Goal: Transaction & Acquisition: Obtain resource

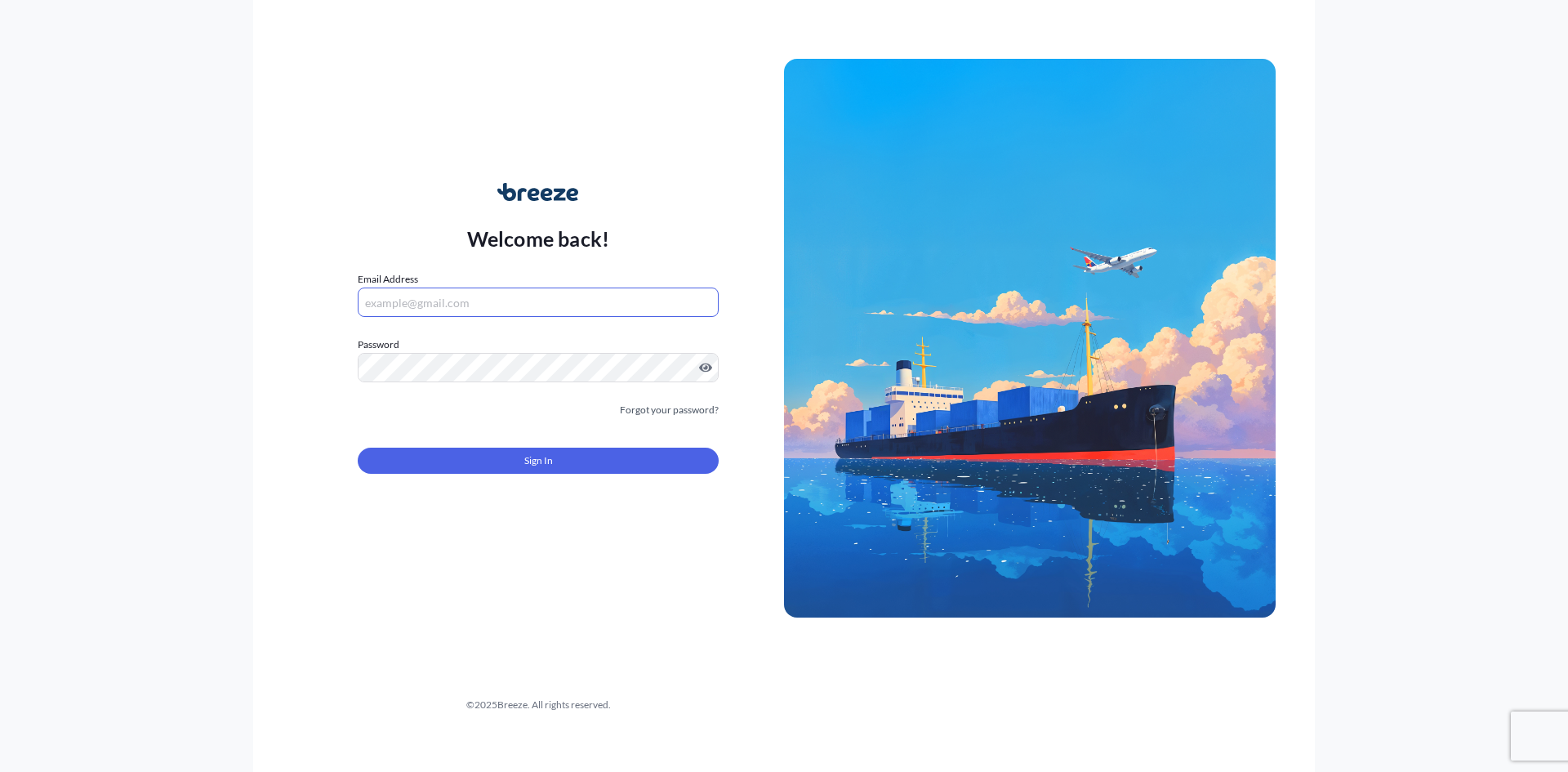
click at [452, 307] on input "Email Address" at bounding box center [538, 303] width 361 height 30
click at [394, 298] on input "Email Address" at bounding box center [538, 303] width 361 height 30
click at [412, 296] on input "Email Address" at bounding box center [538, 303] width 361 height 30
click at [448, 290] on input "Email Address" at bounding box center [538, 303] width 361 height 30
type input "[PERSON_NAME][EMAIL_ADDRESS][PERSON_NAME][DOMAIN_NAME]"
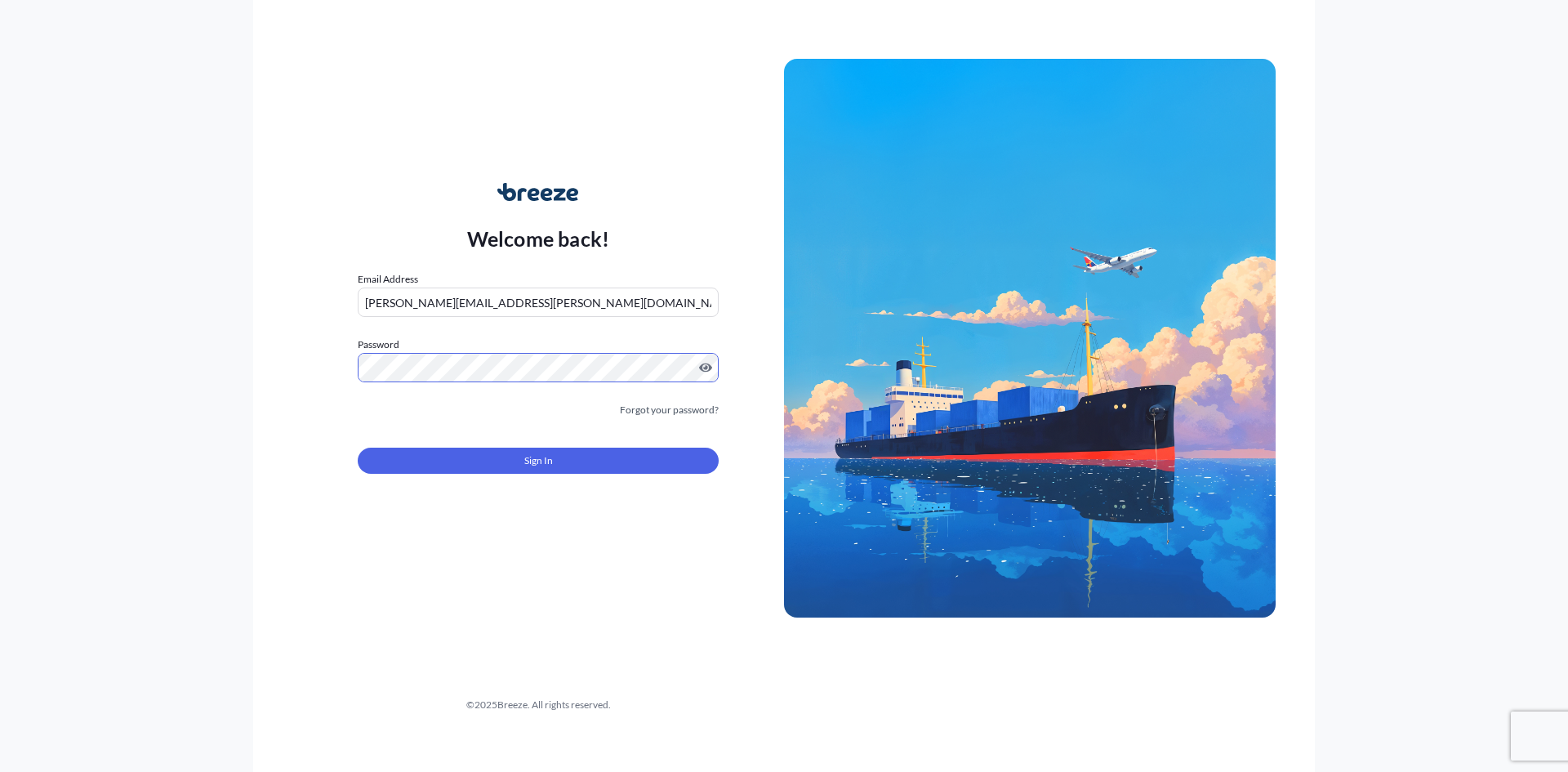
click at [487, 465] on button "Sign In" at bounding box center [538, 460] width 361 height 26
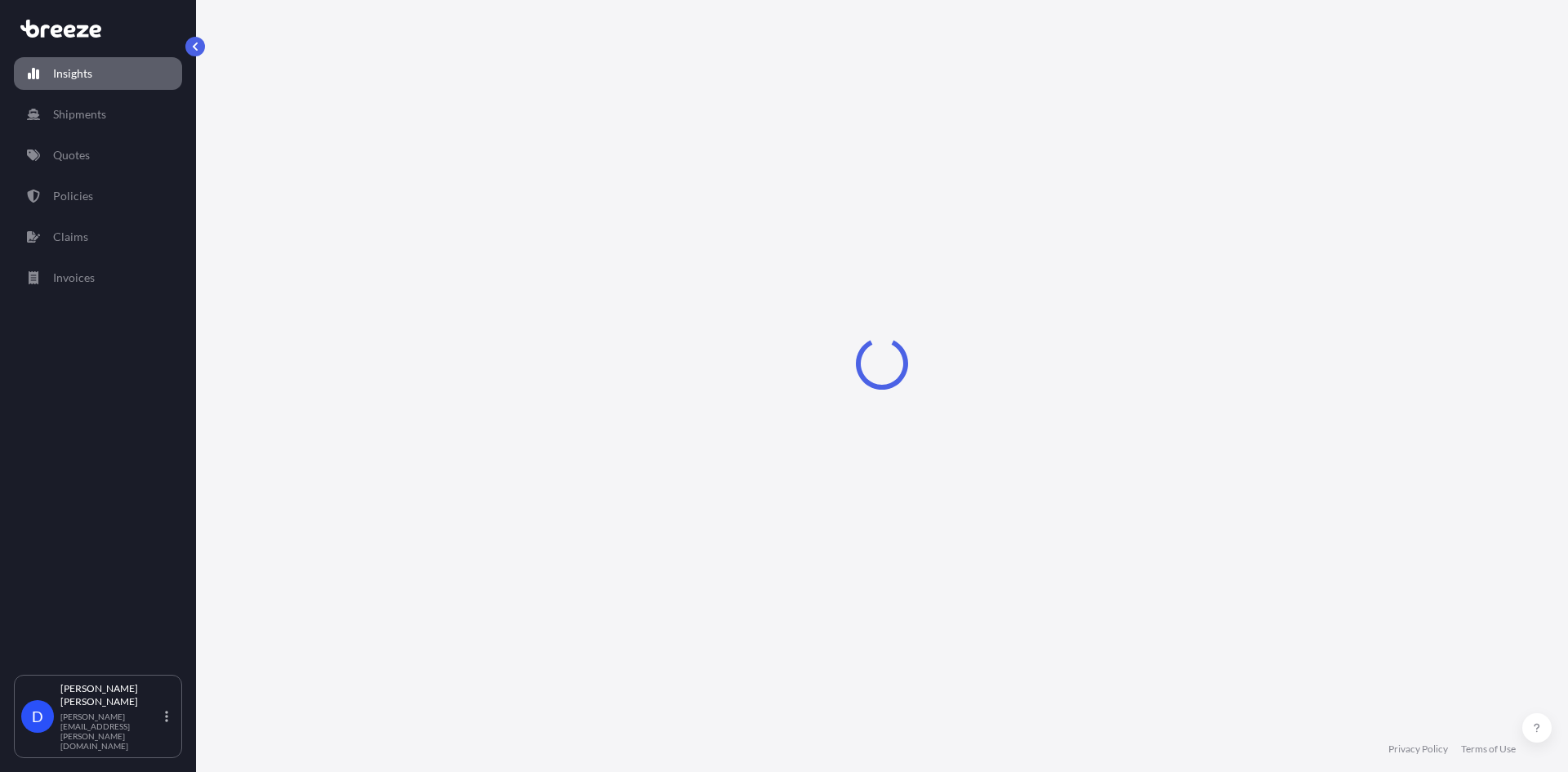
select select "2025"
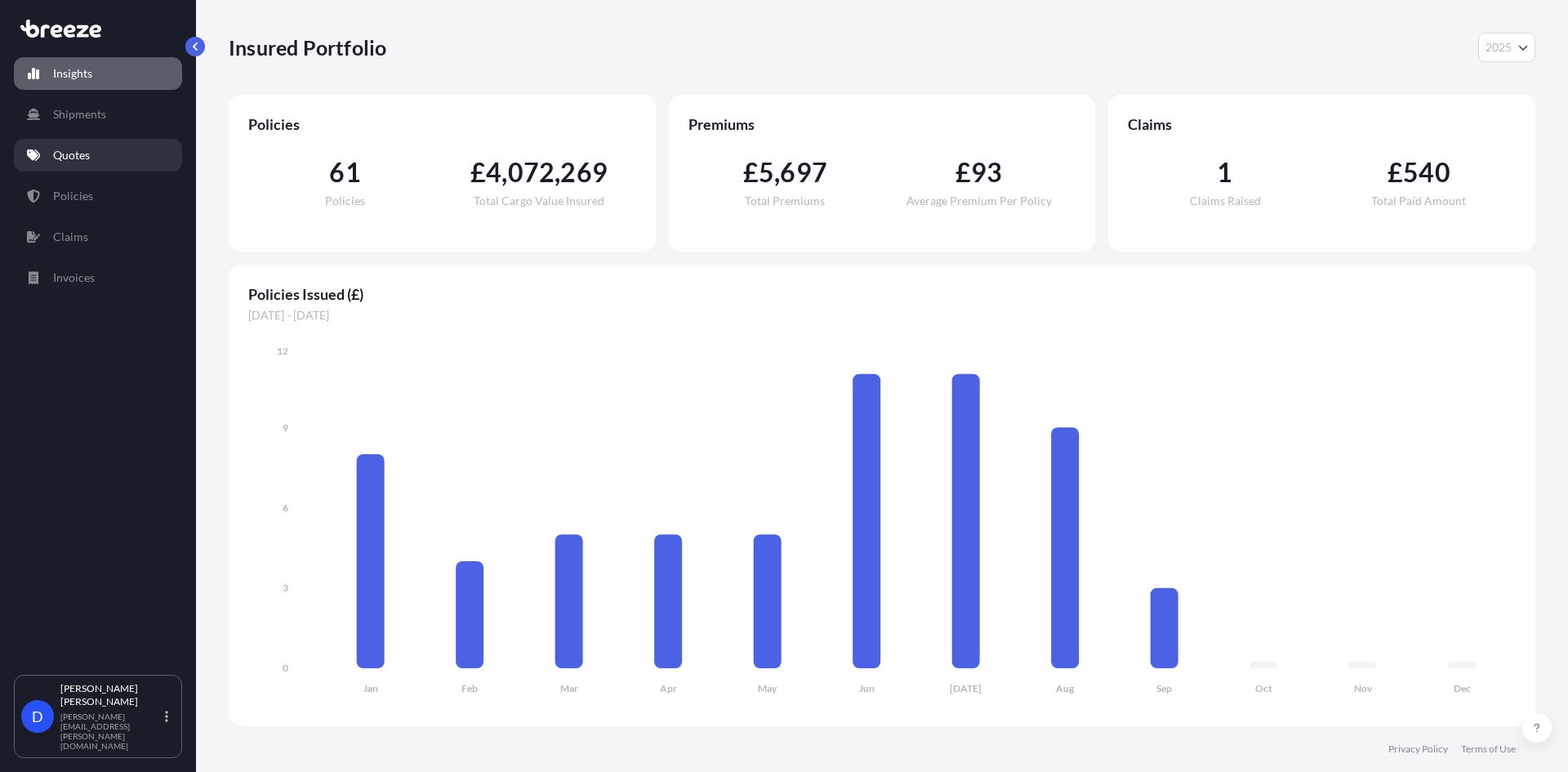
click at [84, 166] on link "Quotes" at bounding box center [98, 155] width 169 height 33
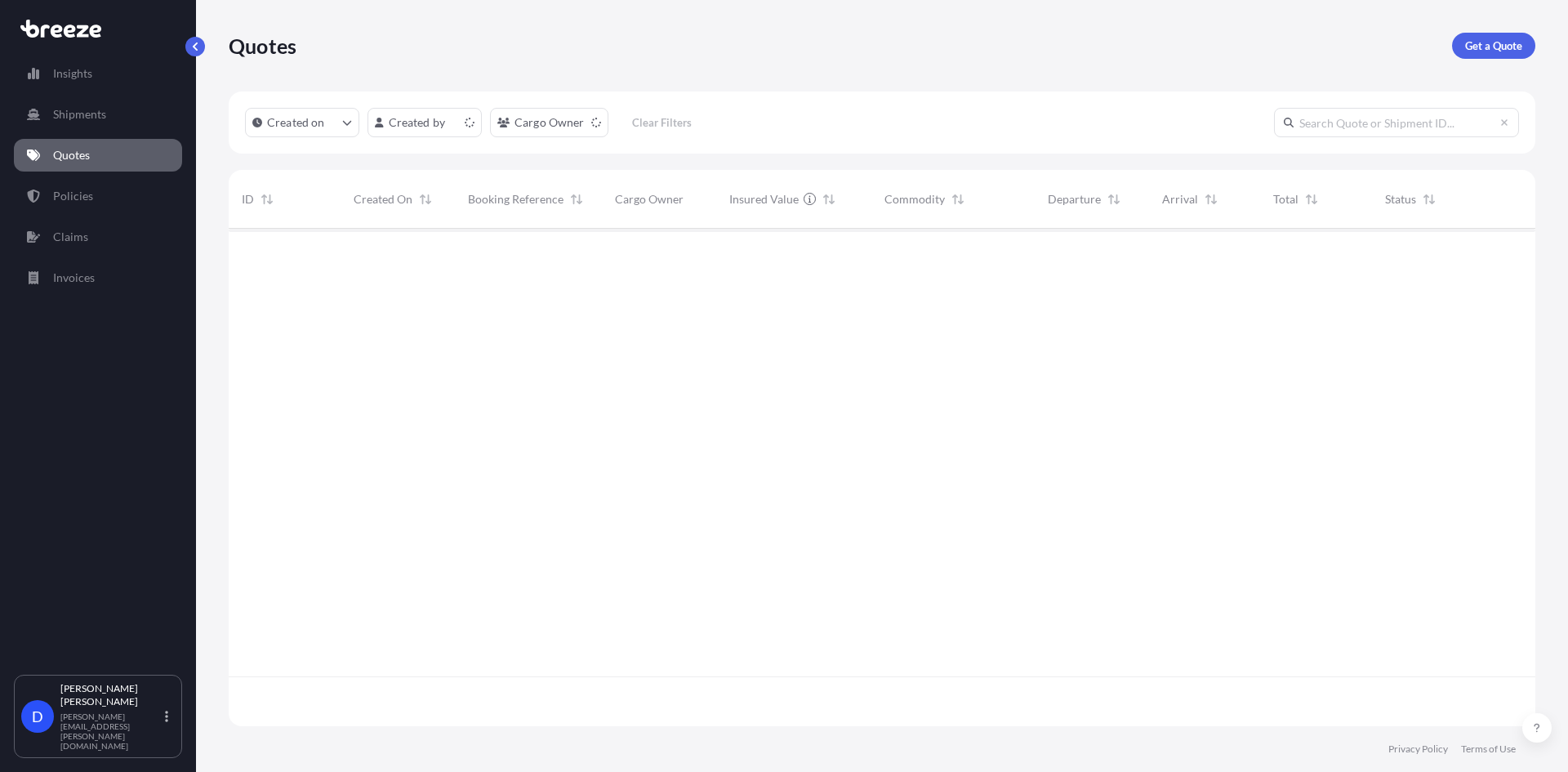
scroll to position [494, 1294]
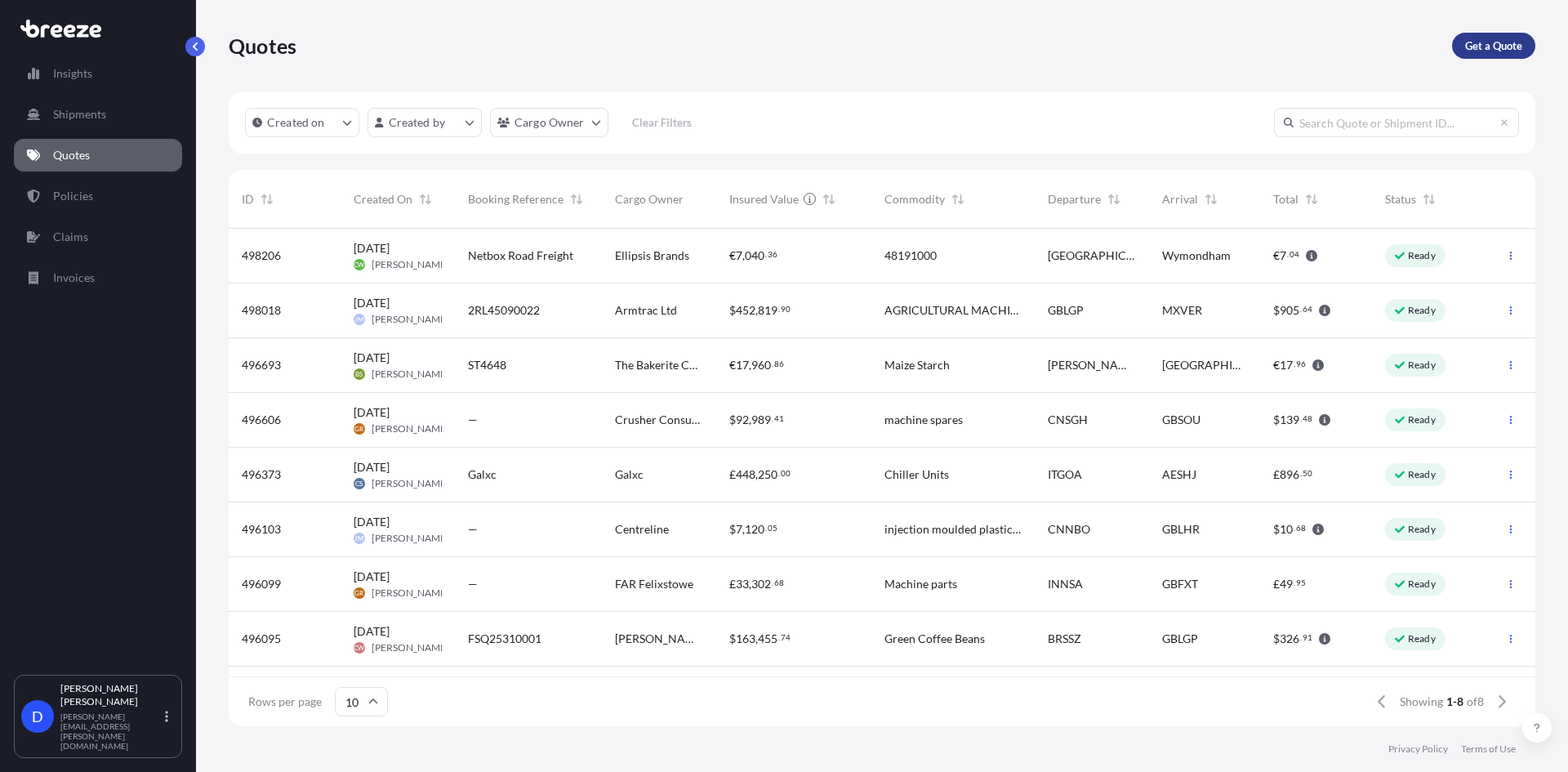
click at [1486, 40] on p "Get a Quote" at bounding box center [1494, 45] width 57 height 17
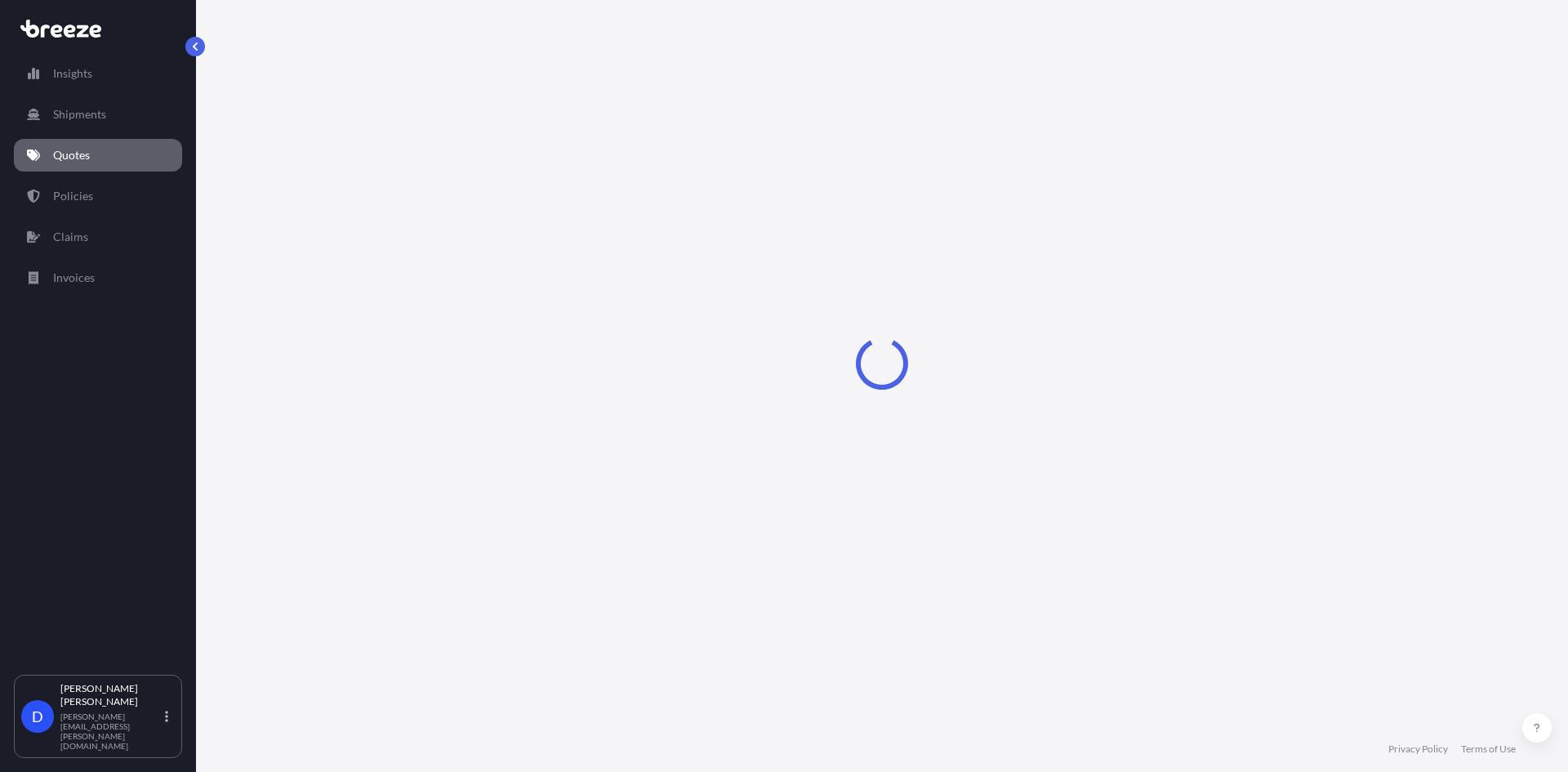
select select "Sea"
select select "1"
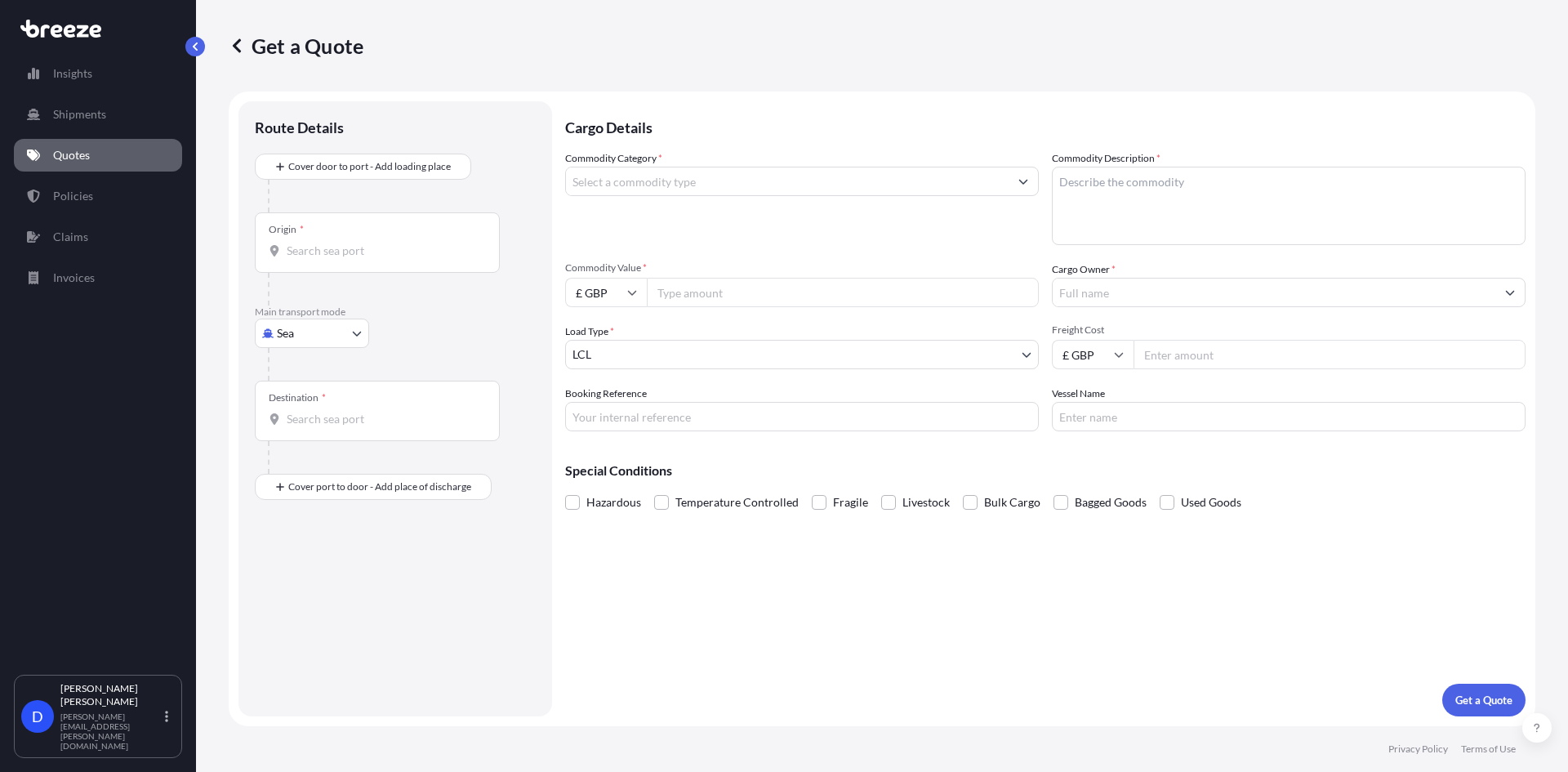
click at [331, 260] on div "Origin *" at bounding box center [377, 242] width 245 height 60
click at [331, 259] on input "Origin *" at bounding box center [383, 250] width 193 height 17
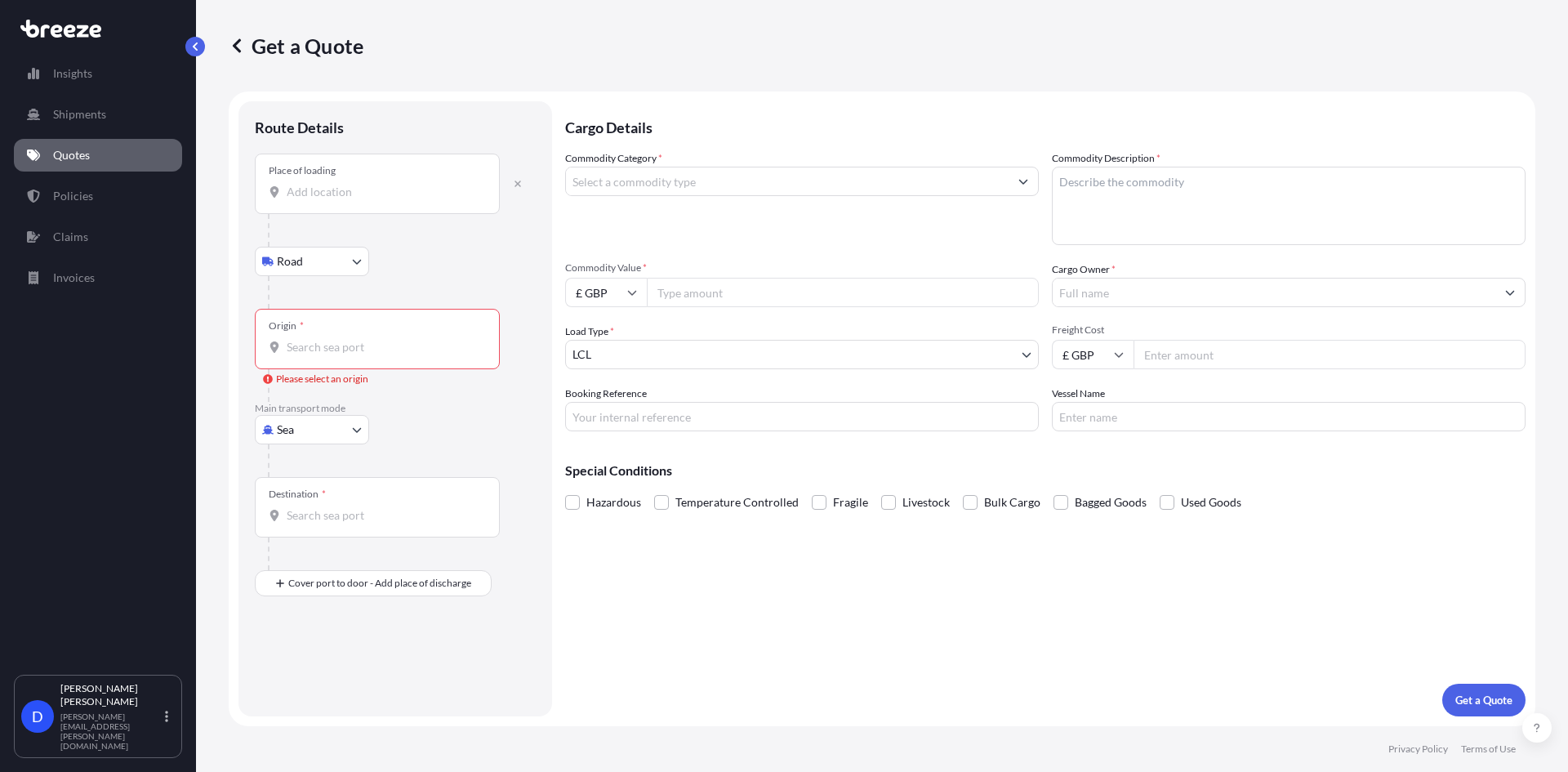
click at [327, 193] on input "Place of loading" at bounding box center [383, 192] width 193 height 17
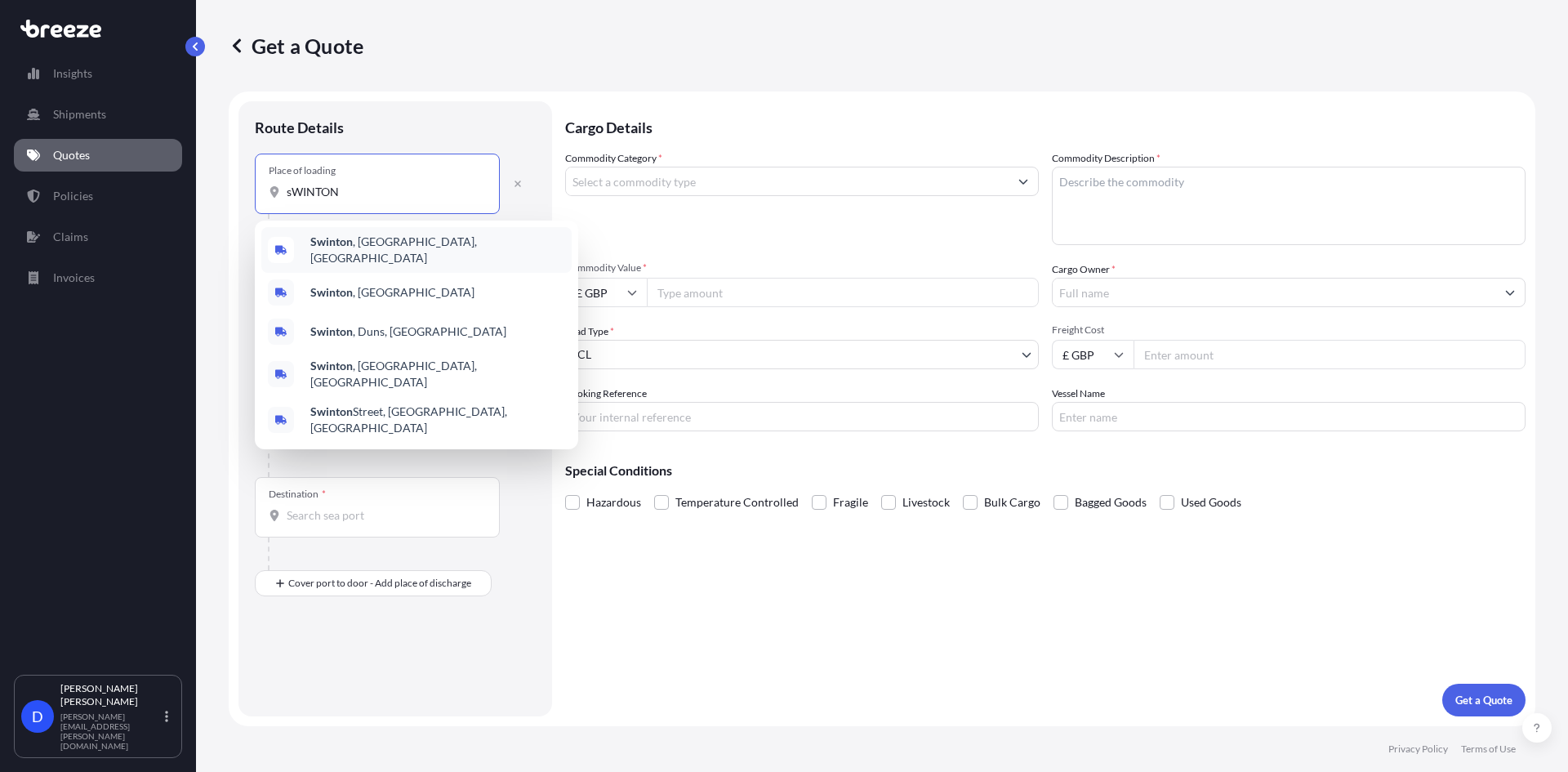
click at [360, 238] on div "Swinton , [GEOGRAPHIC_DATA], [GEOGRAPHIC_DATA]" at bounding box center [416, 250] width 310 height 45
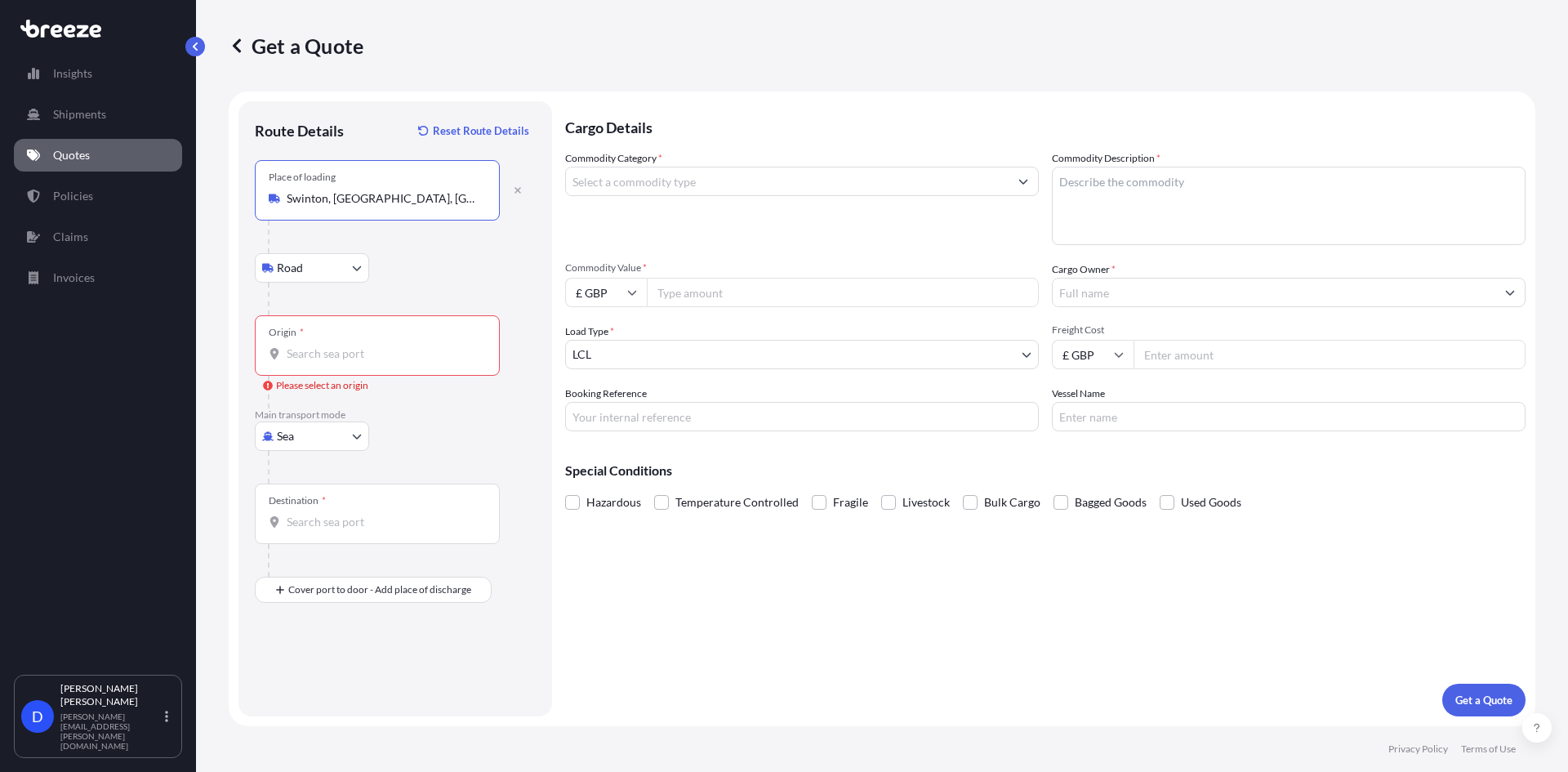
type input "Swinton, [GEOGRAPHIC_DATA], [GEOGRAPHIC_DATA]"
click at [333, 264] on body "0 options available. 5 options available. Insights Shipments Quotes Policies Cl…" at bounding box center [784, 386] width 1568 height 772
click at [516, 191] on icon "button" at bounding box center [518, 190] width 7 height 7
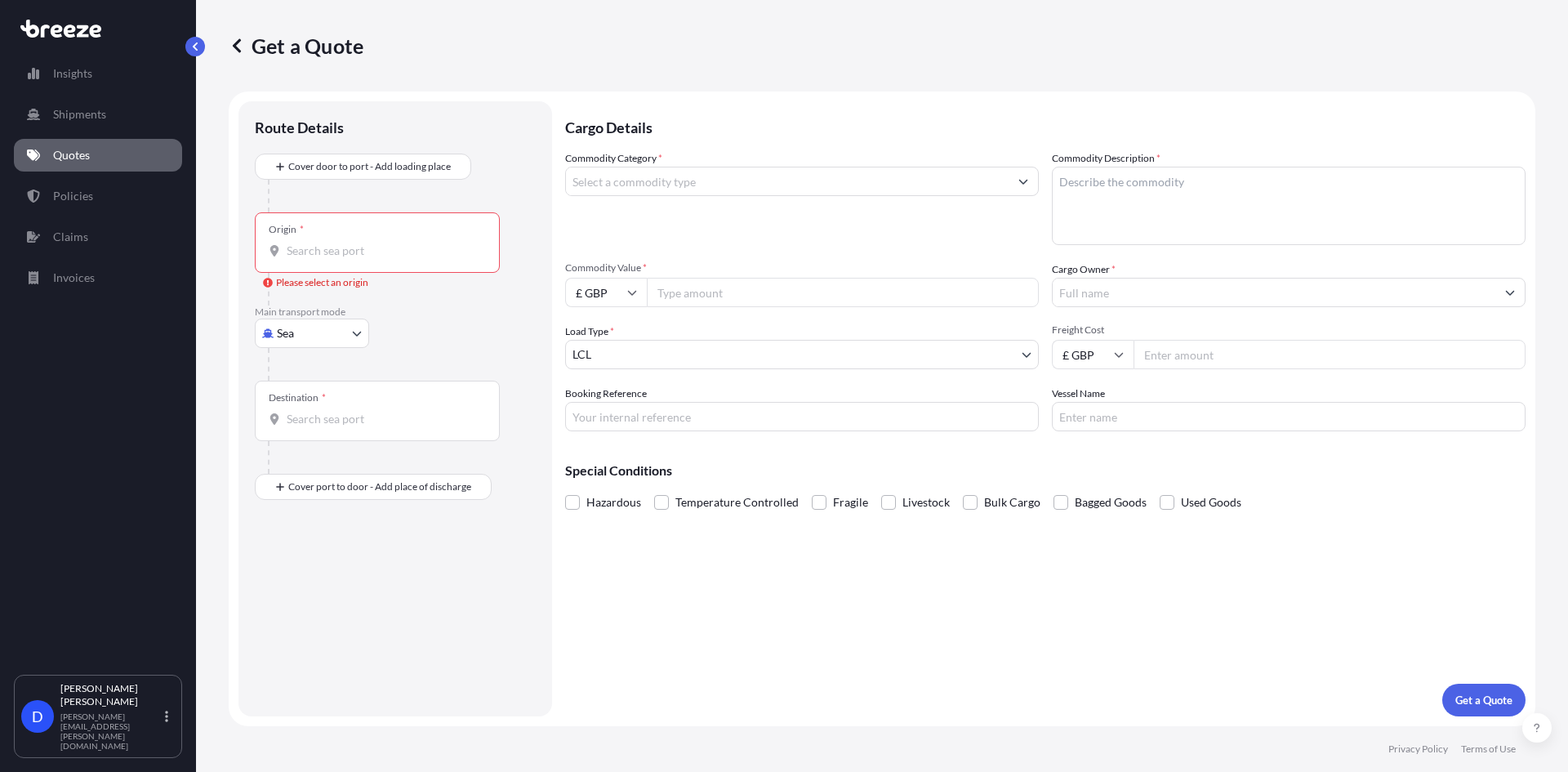
click at [361, 234] on div "Origin *" at bounding box center [377, 242] width 245 height 60
click at [361, 242] on input "Origin * Please select an origin" at bounding box center [383, 250] width 193 height 17
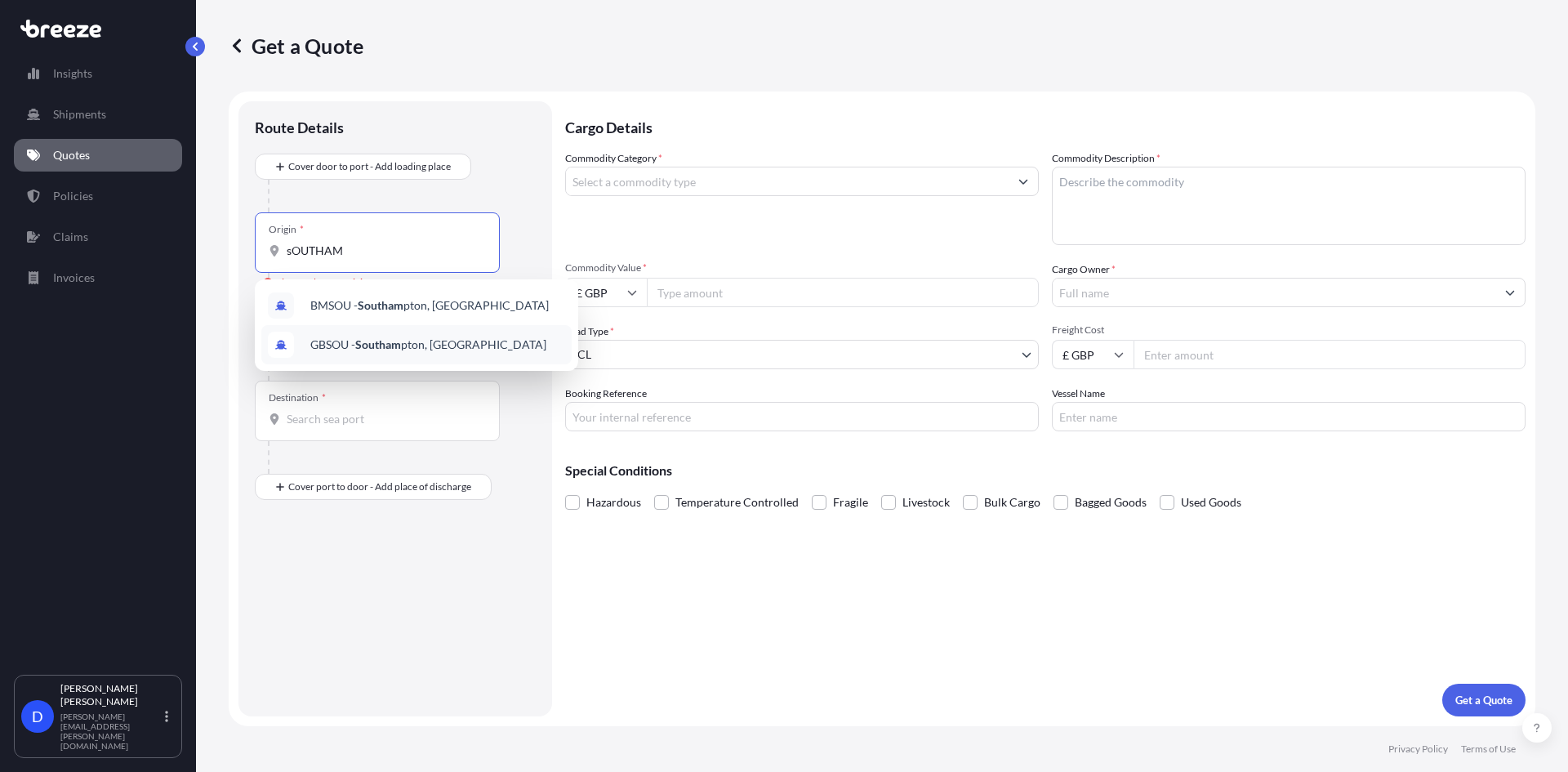
click at [411, 342] on span "GBSOU - Southam pton, [GEOGRAPHIC_DATA]" at bounding box center [428, 345] width 236 height 17
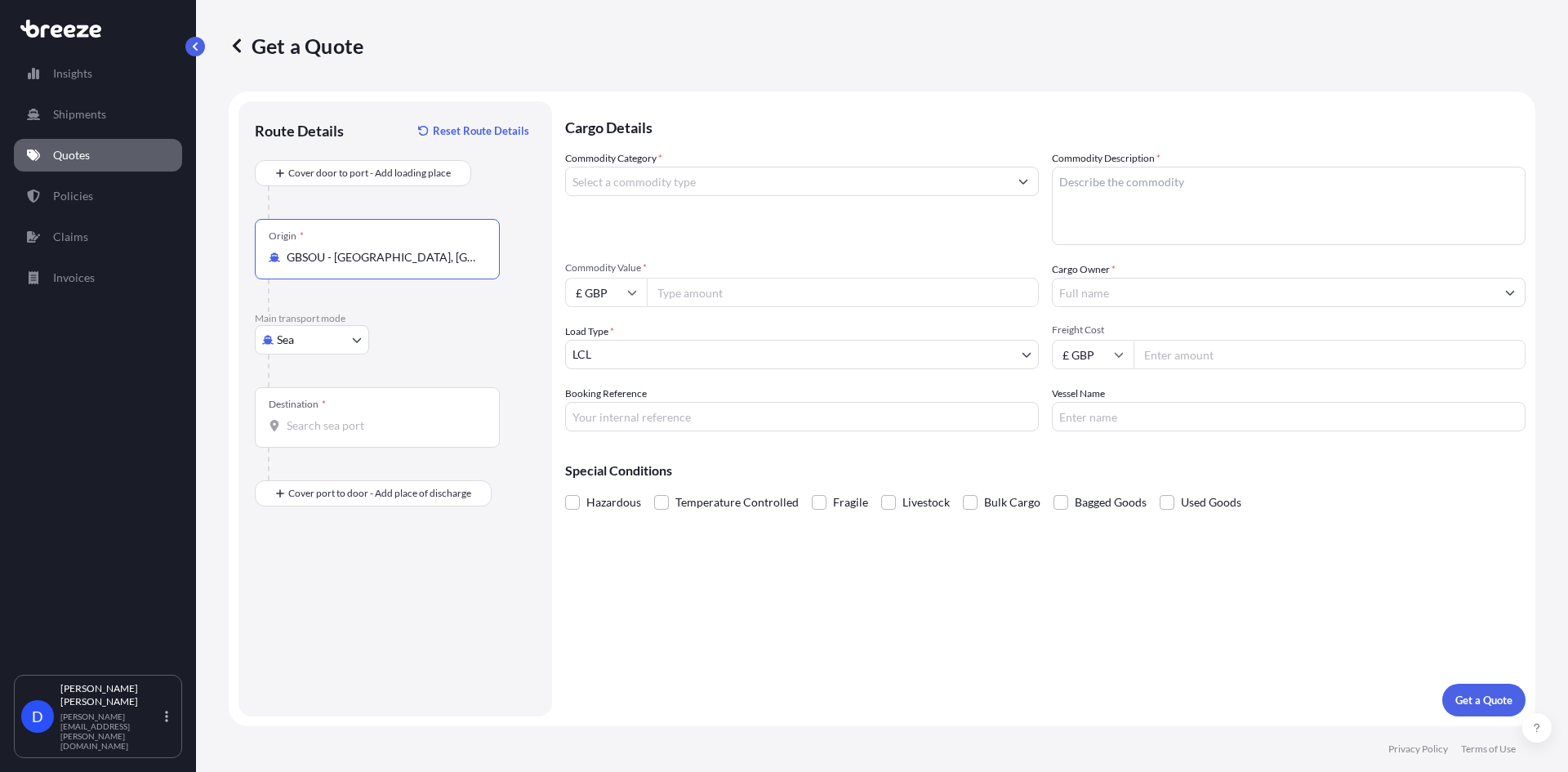
type input "GBSOU - [GEOGRAPHIC_DATA], [GEOGRAPHIC_DATA]"
click at [362, 426] on input "Destination *" at bounding box center [383, 426] width 193 height 17
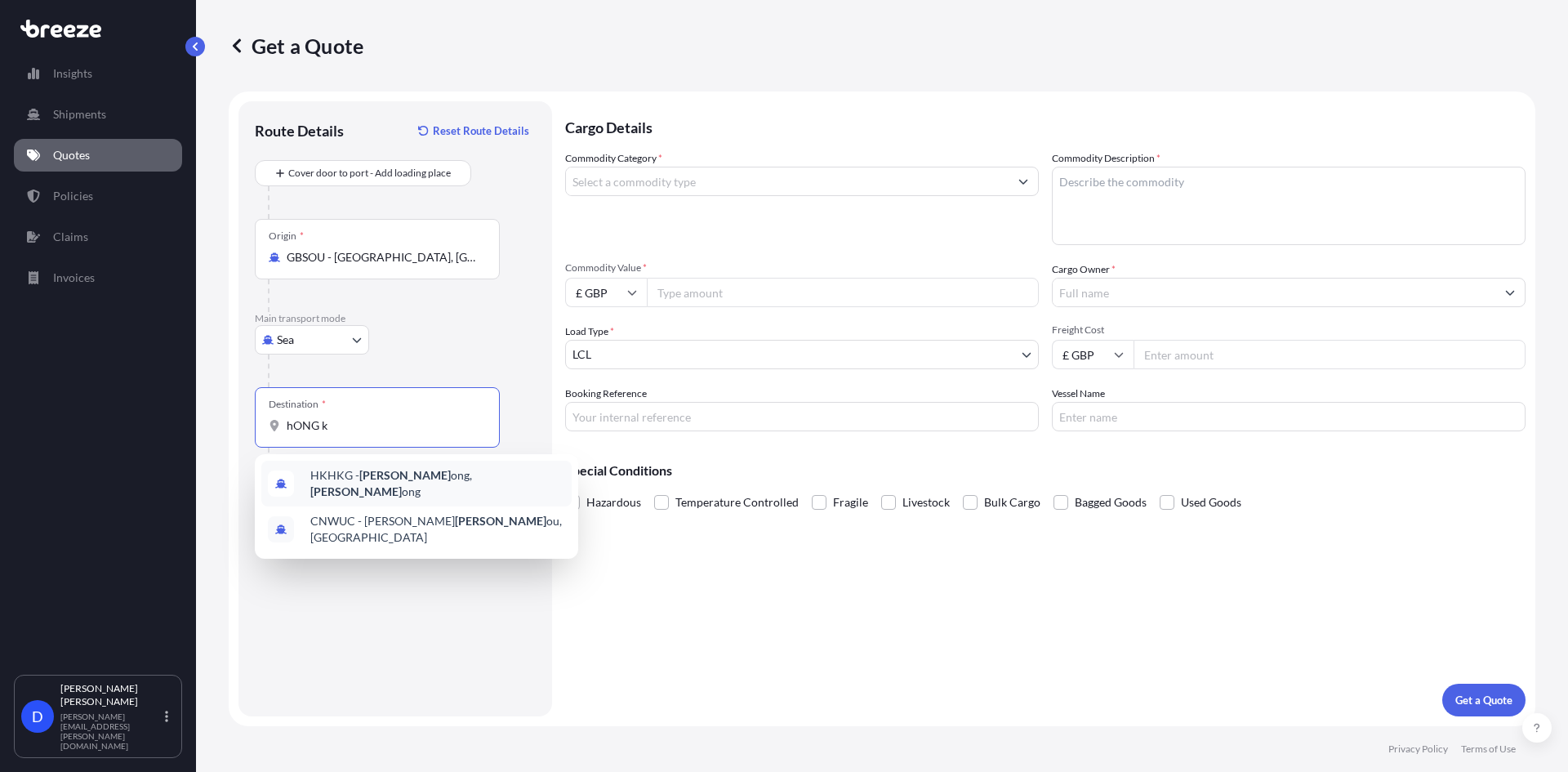
click at [381, 472] on span "HKHKG - [PERSON_NAME], [PERSON_NAME]" at bounding box center [437, 484] width 255 height 33
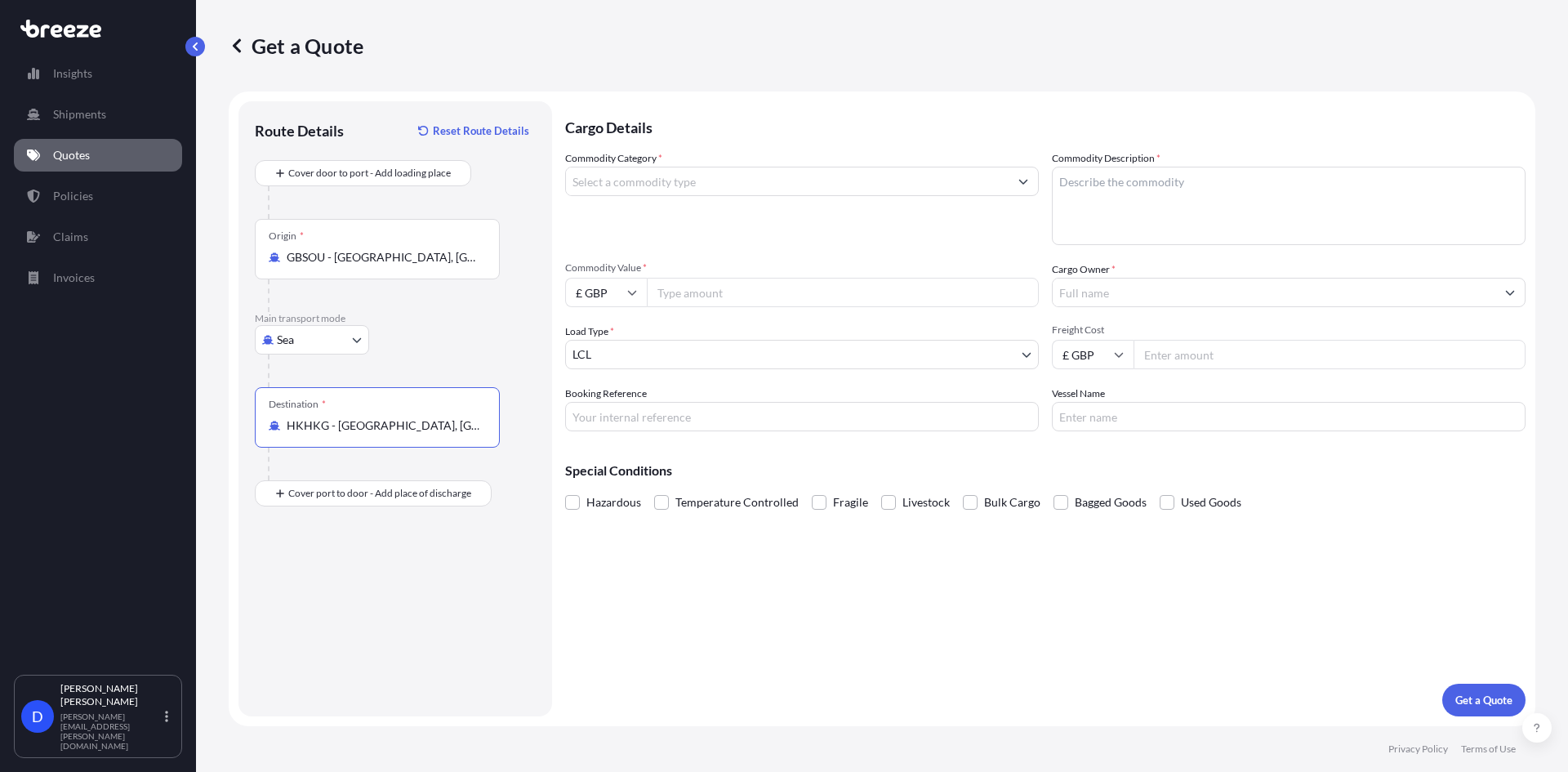
type input "HKHKG - [GEOGRAPHIC_DATA], [GEOGRAPHIC_DATA]"
click at [431, 605] on div "Route Details Reset Route Details Cover door to port - Add loading place Place …" at bounding box center [395, 408] width 281 height 583
click at [808, 188] on input "Commodity Category *" at bounding box center [788, 182] width 443 height 30
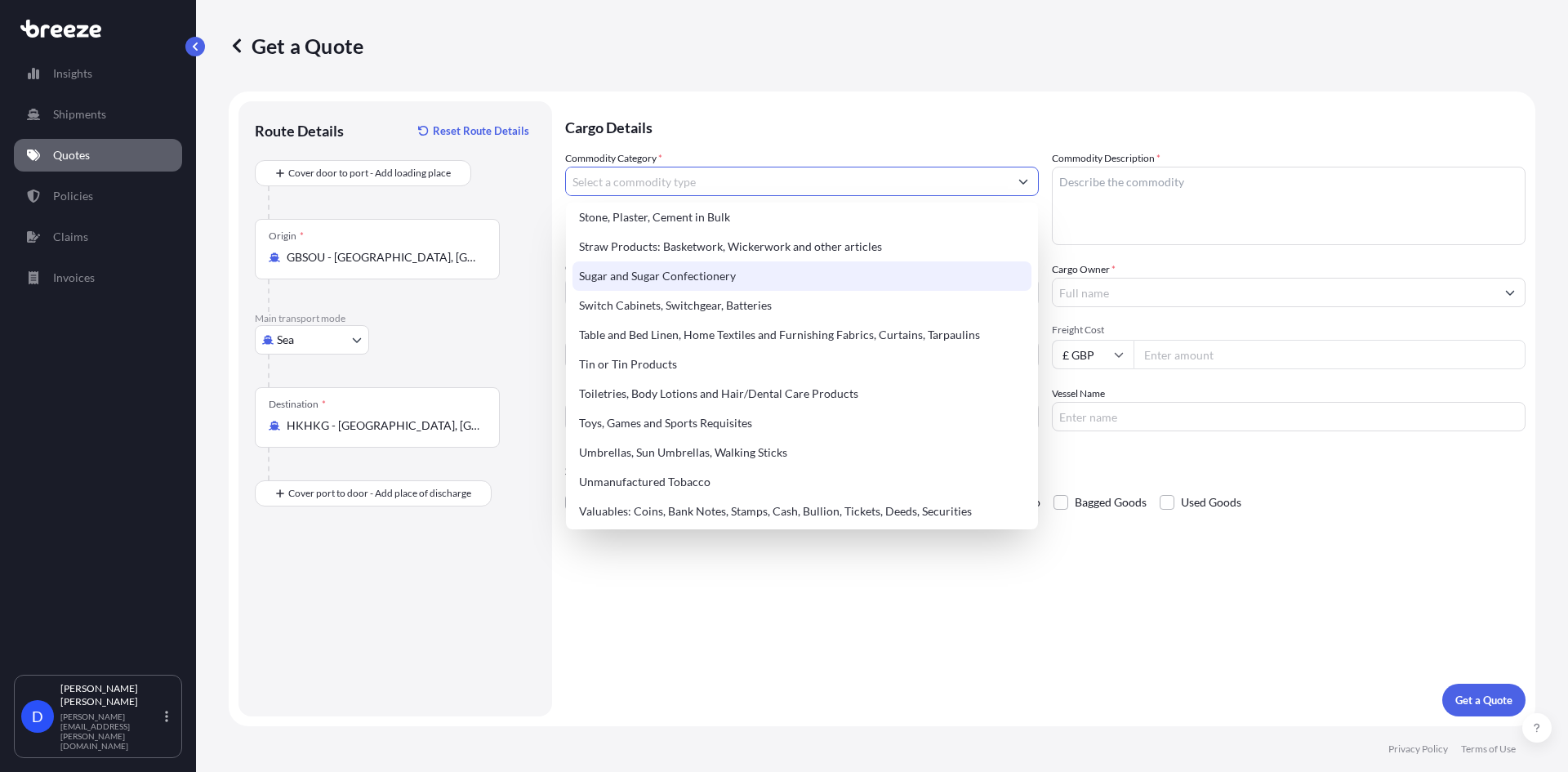
scroll to position [3231, 0]
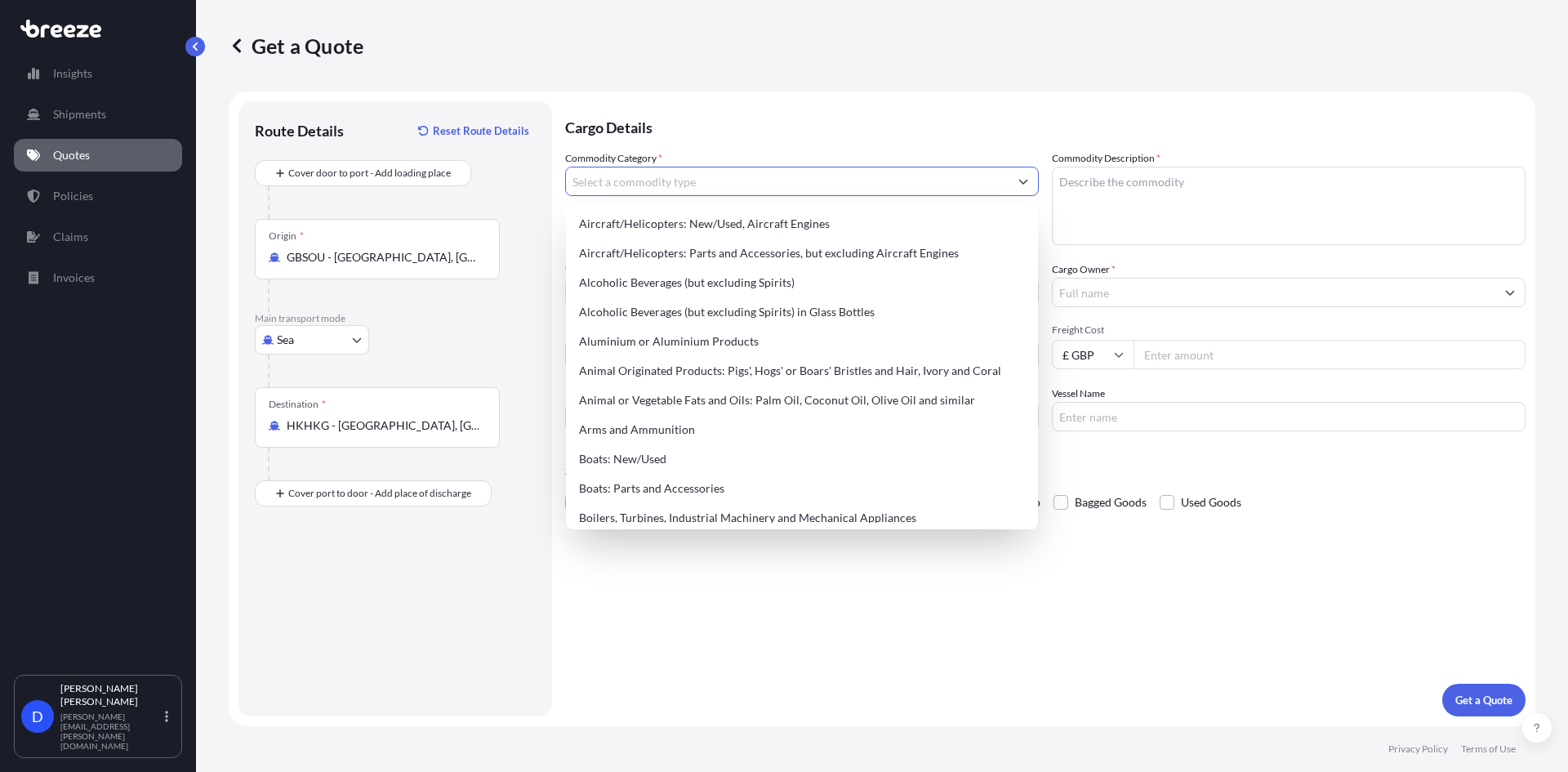
click at [809, 190] on input "Commodity Category *" at bounding box center [788, 182] width 443 height 30
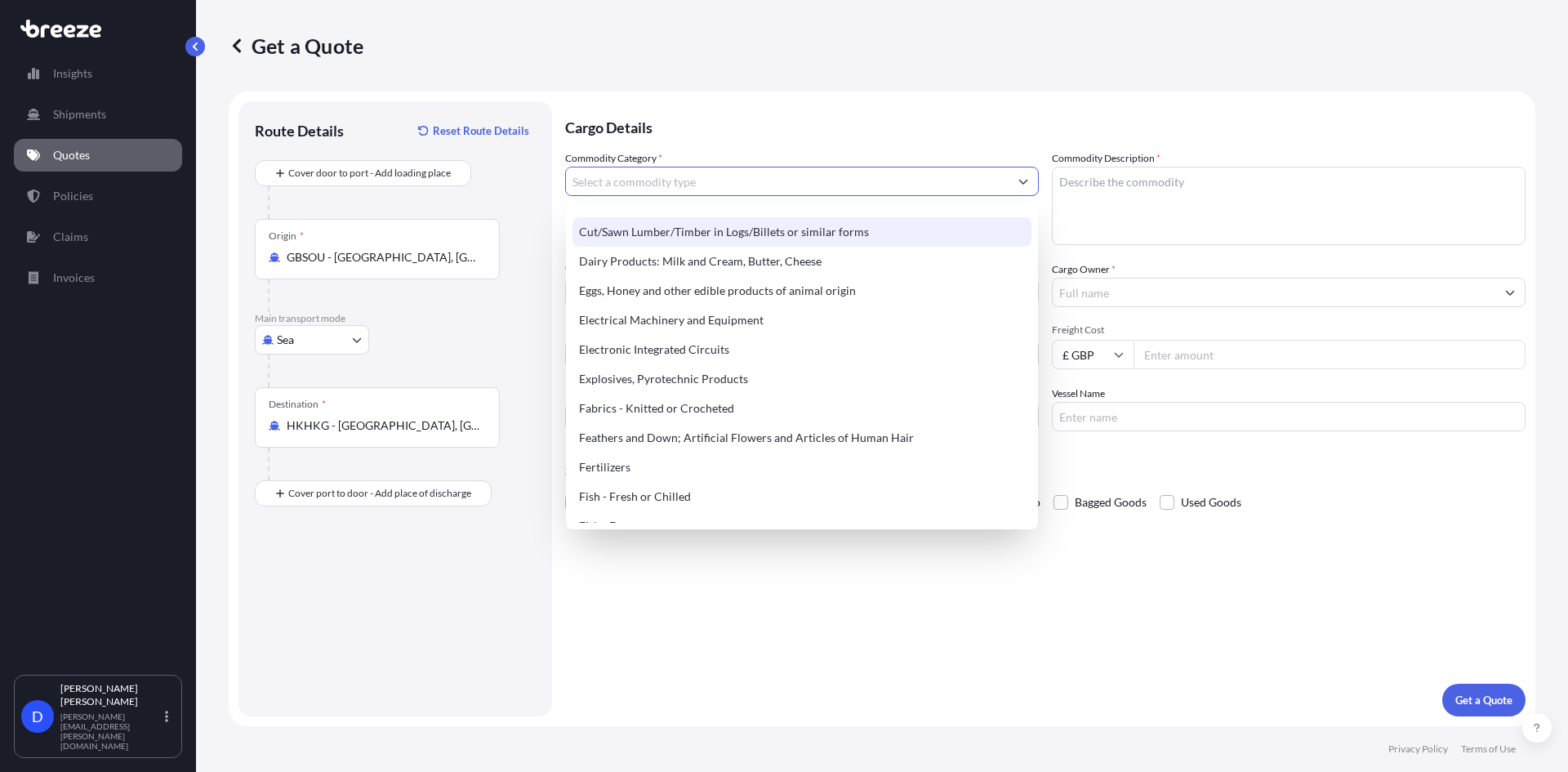
scroll to position [898, 0]
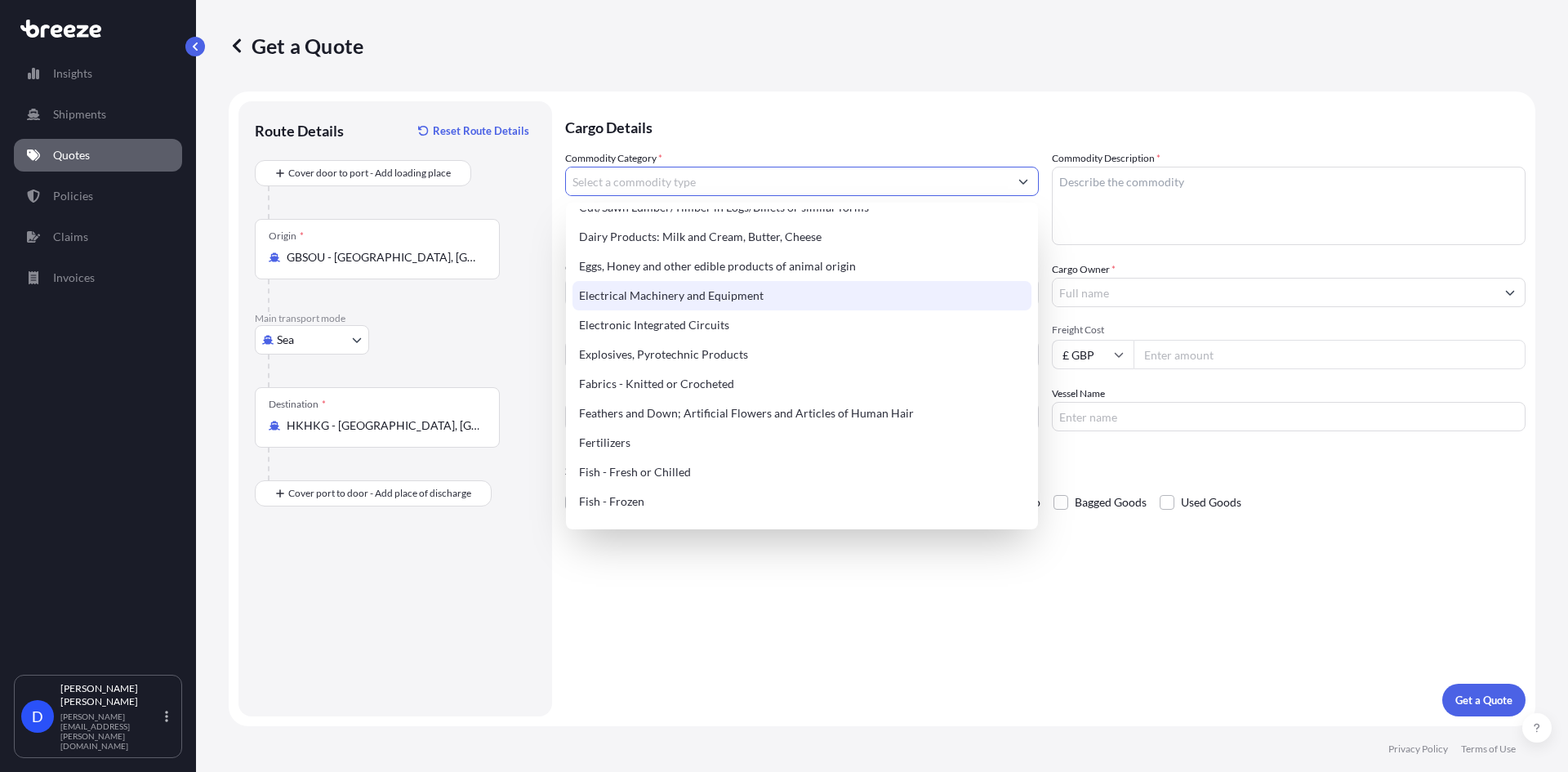
click at [737, 304] on div "Electrical Machinery and Equipment" at bounding box center [802, 296] width 459 height 30
type input "Electrical Machinery and Equipment"
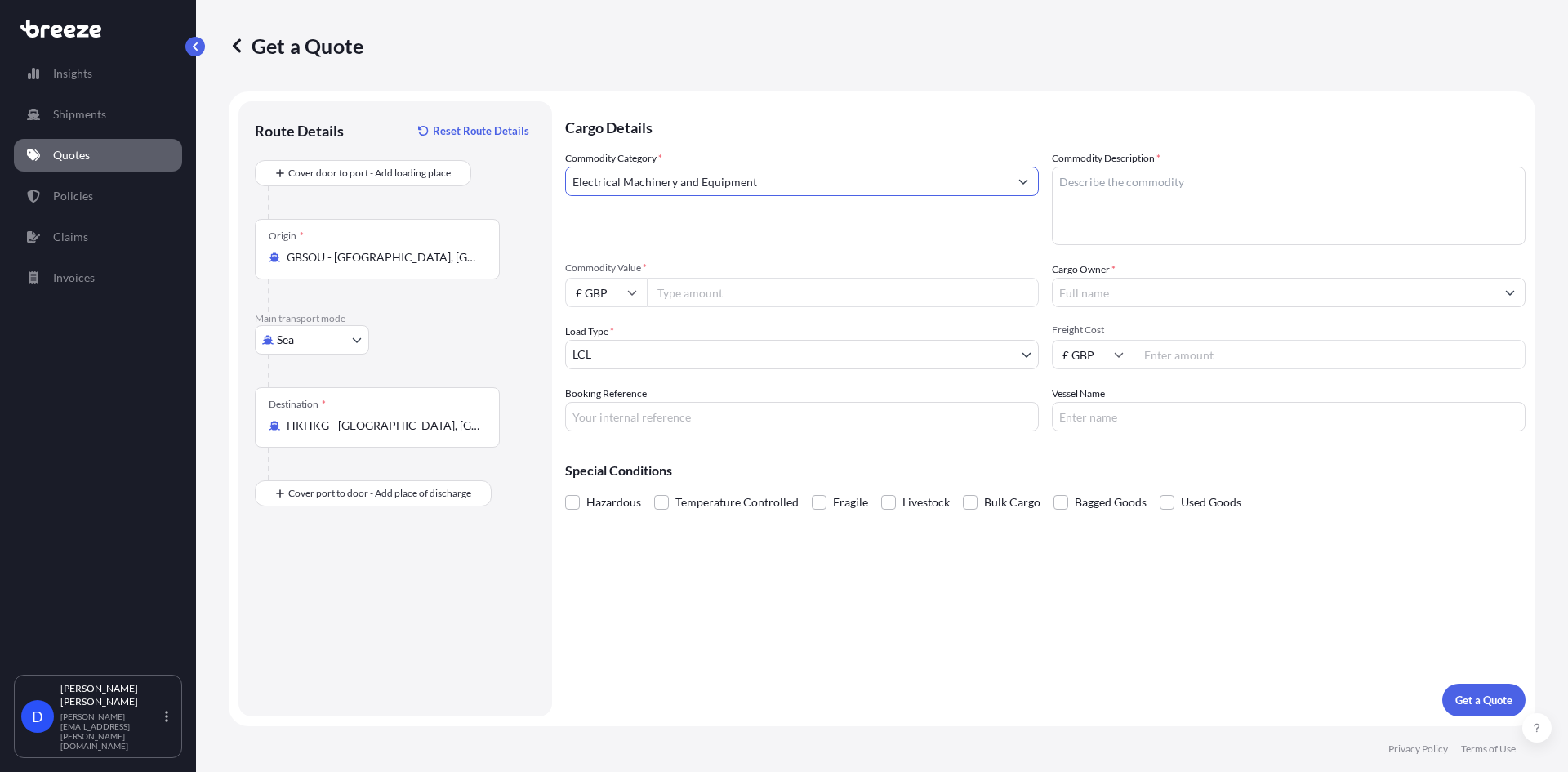
click at [1131, 199] on textarea "Commodity Description *" at bounding box center [1289, 206] width 474 height 79
click at [1094, 197] on textarea "Commodity Description *" at bounding box center [1289, 206] width 474 height 79
paste textarea "purifying filters"
type textarea "purifying filters"
click at [860, 243] on div "Commodity Category * Electrical Machinery and Equipment" at bounding box center [802, 198] width 474 height 95
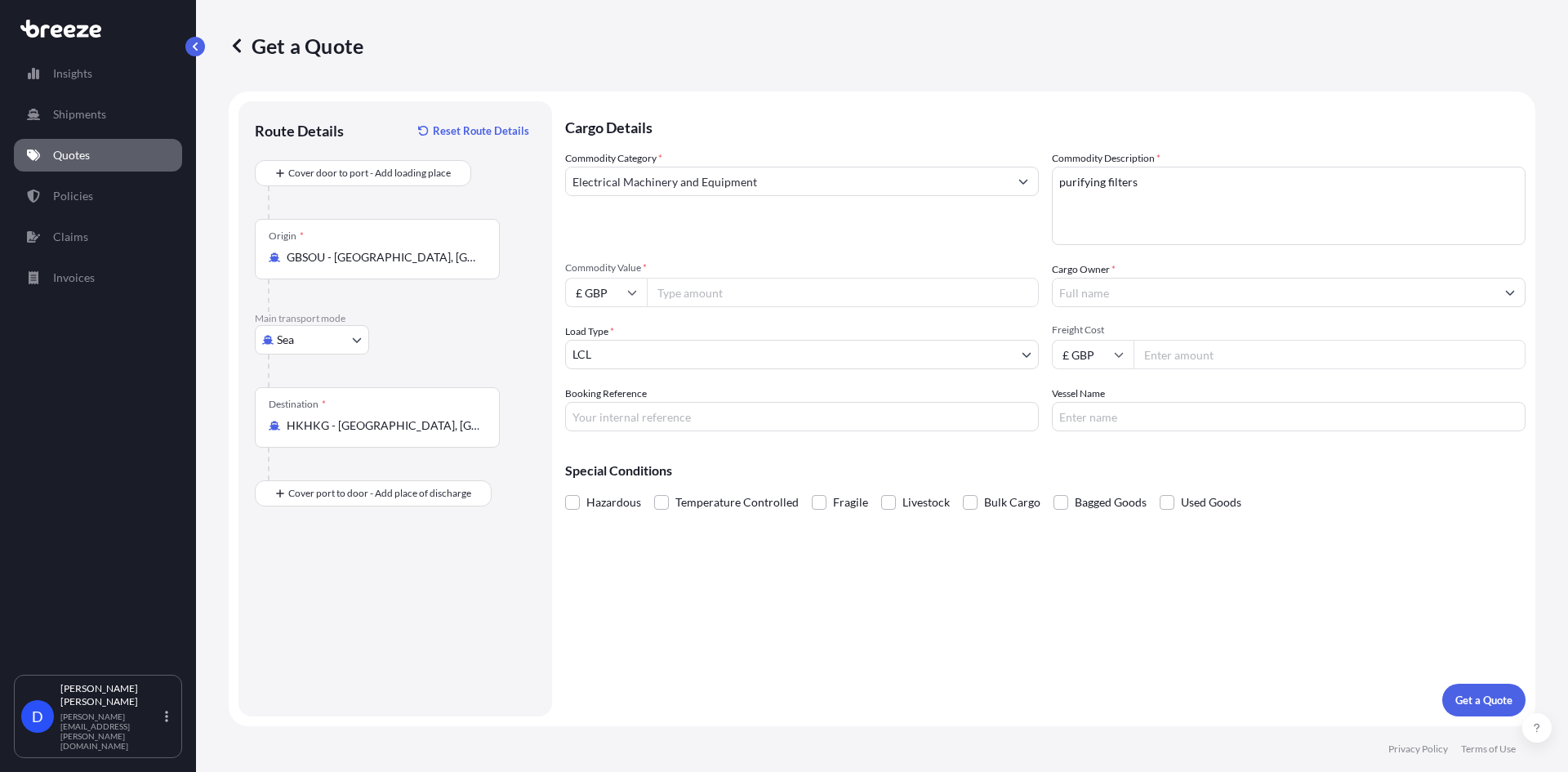
click at [628, 353] on body "Insights Shipments Quotes Policies Claims Invoices D [PERSON_NAME] [PERSON_NAME…" at bounding box center [784, 386] width 1568 height 772
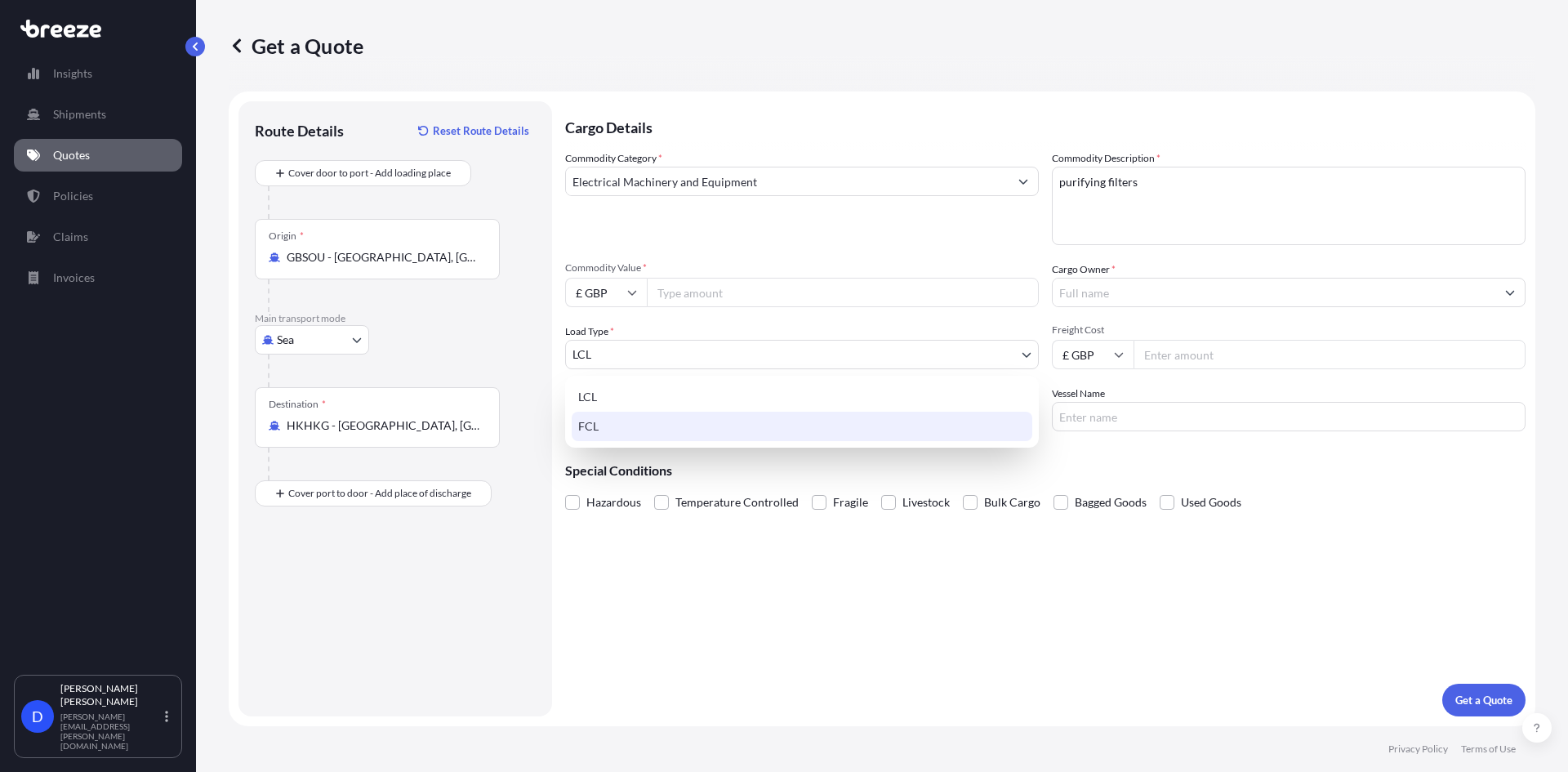
click at [596, 427] on div "FCL" at bounding box center [802, 427] width 460 height 30
select select "2"
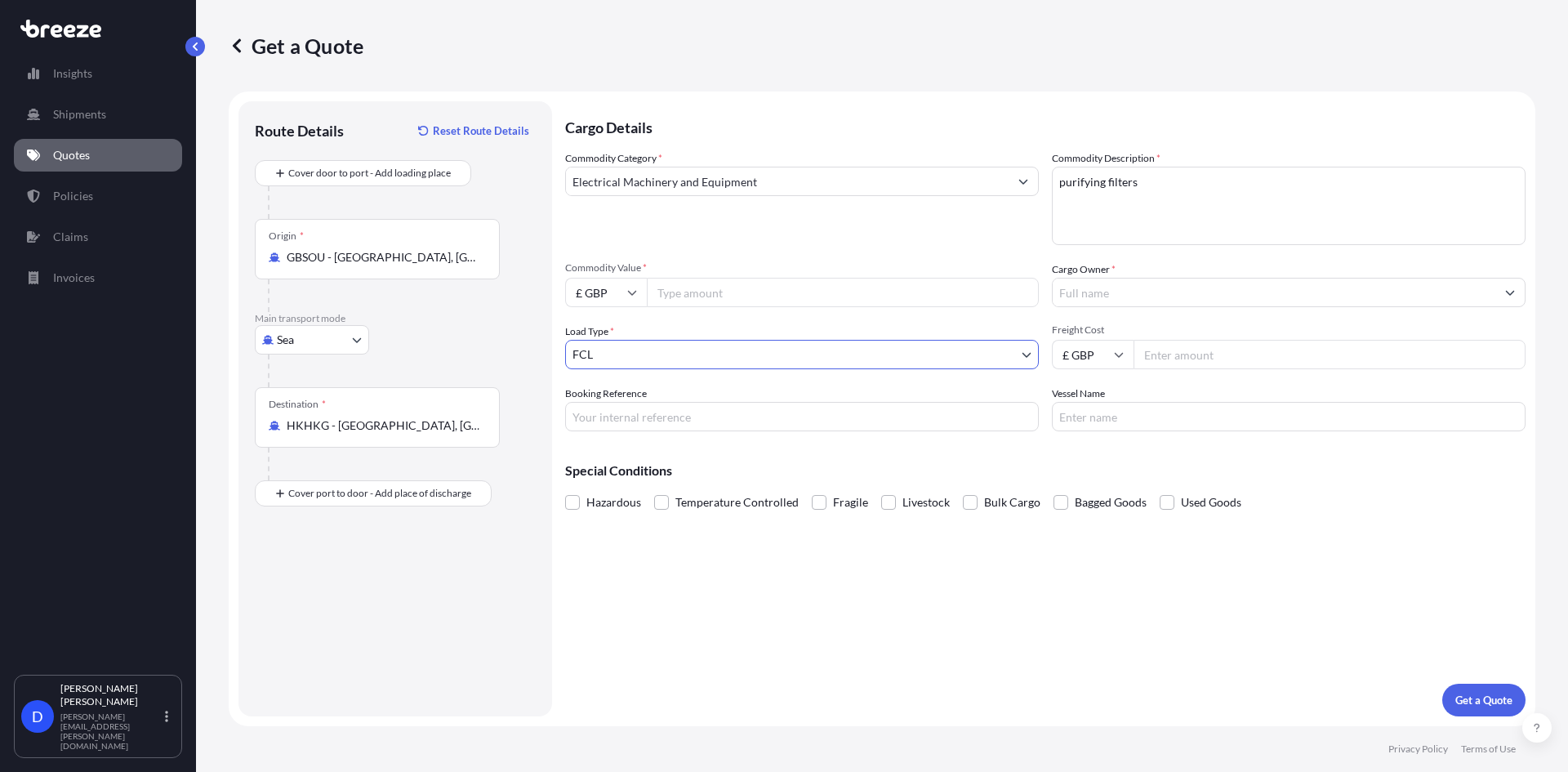
click at [600, 415] on input "Booking Reference" at bounding box center [802, 417] width 474 height 30
click at [679, 422] on input "Booking Reference" at bounding box center [802, 417] width 474 height 30
type input "2FEO5070009"
click at [1155, 421] on input "Vessel Name" at bounding box center [1289, 417] width 474 height 30
type input "HMM [GEOGRAPHIC_DATA]"
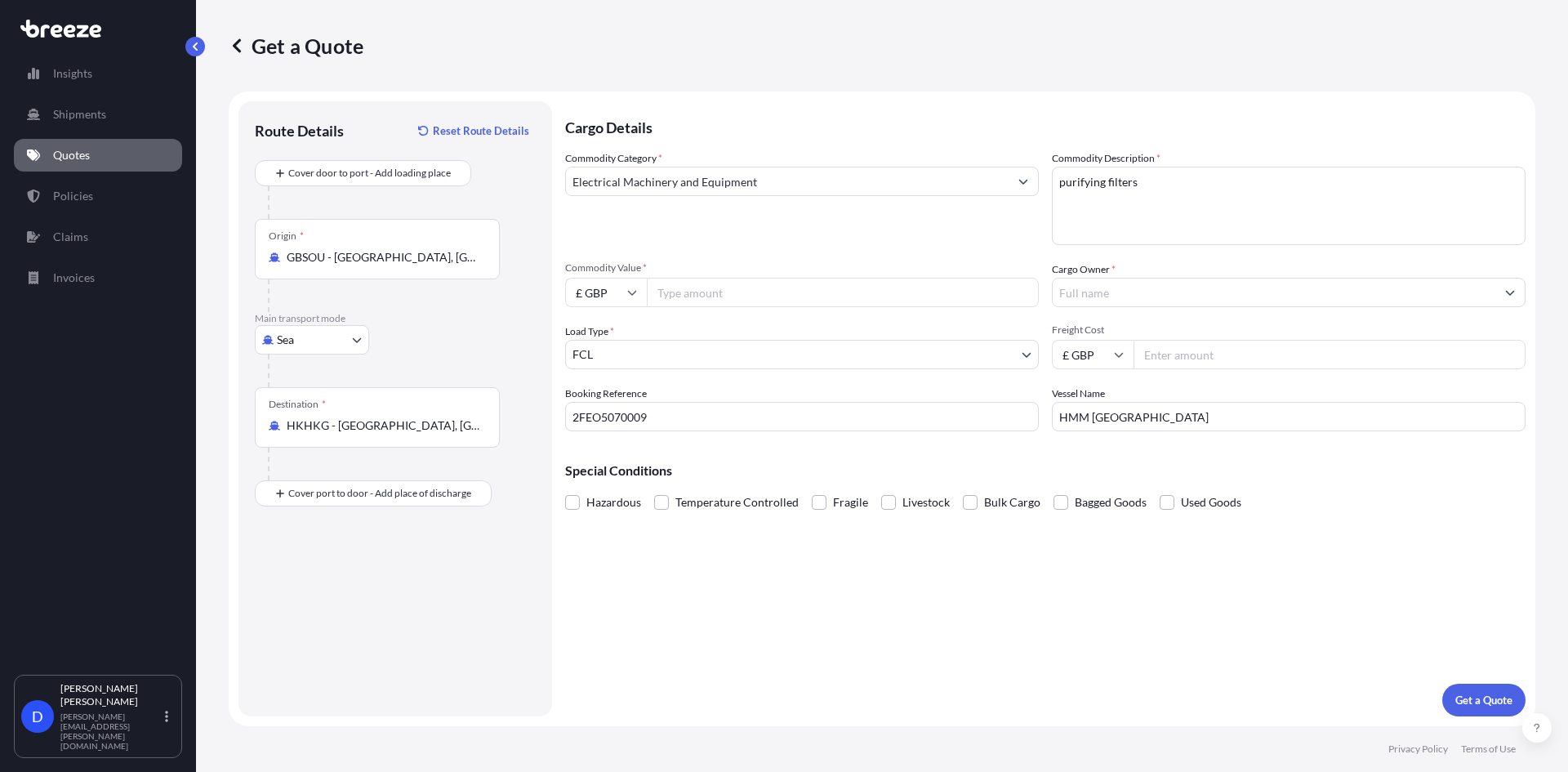
click at [1342, 505] on div "Hazardous Temperature Controlled Fragile Livestock Bulk Cargo Bagged Goods Used…" at bounding box center [1046, 503] width 960 height 25
click at [1154, 289] on input "Cargo Owner *" at bounding box center [1275, 293] width 443 height 30
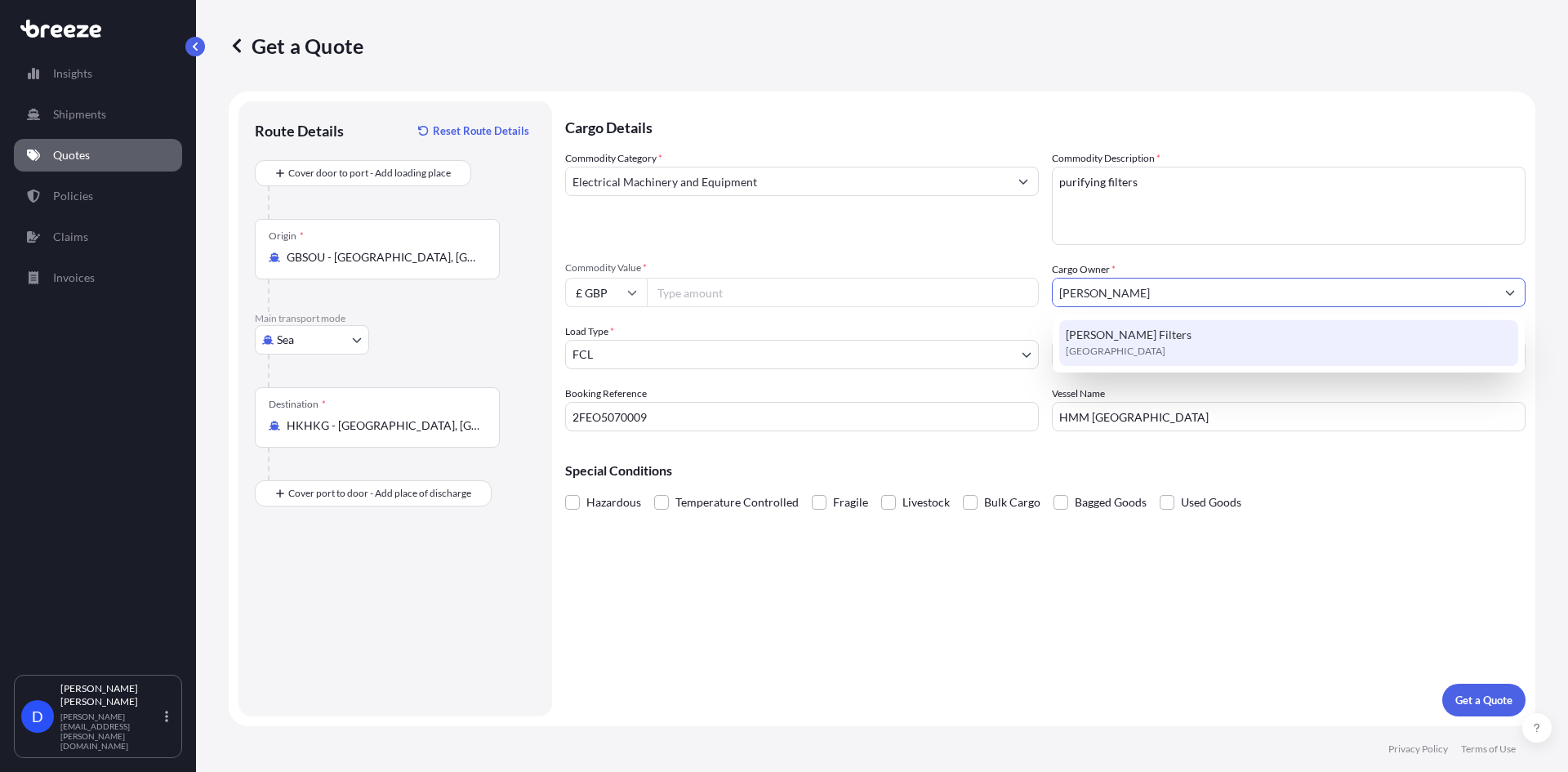
click at [1128, 341] on div "[PERSON_NAME] Filters [GEOGRAPHIC_DATA]" at bounding box center [1289, 342] width 459 height 45
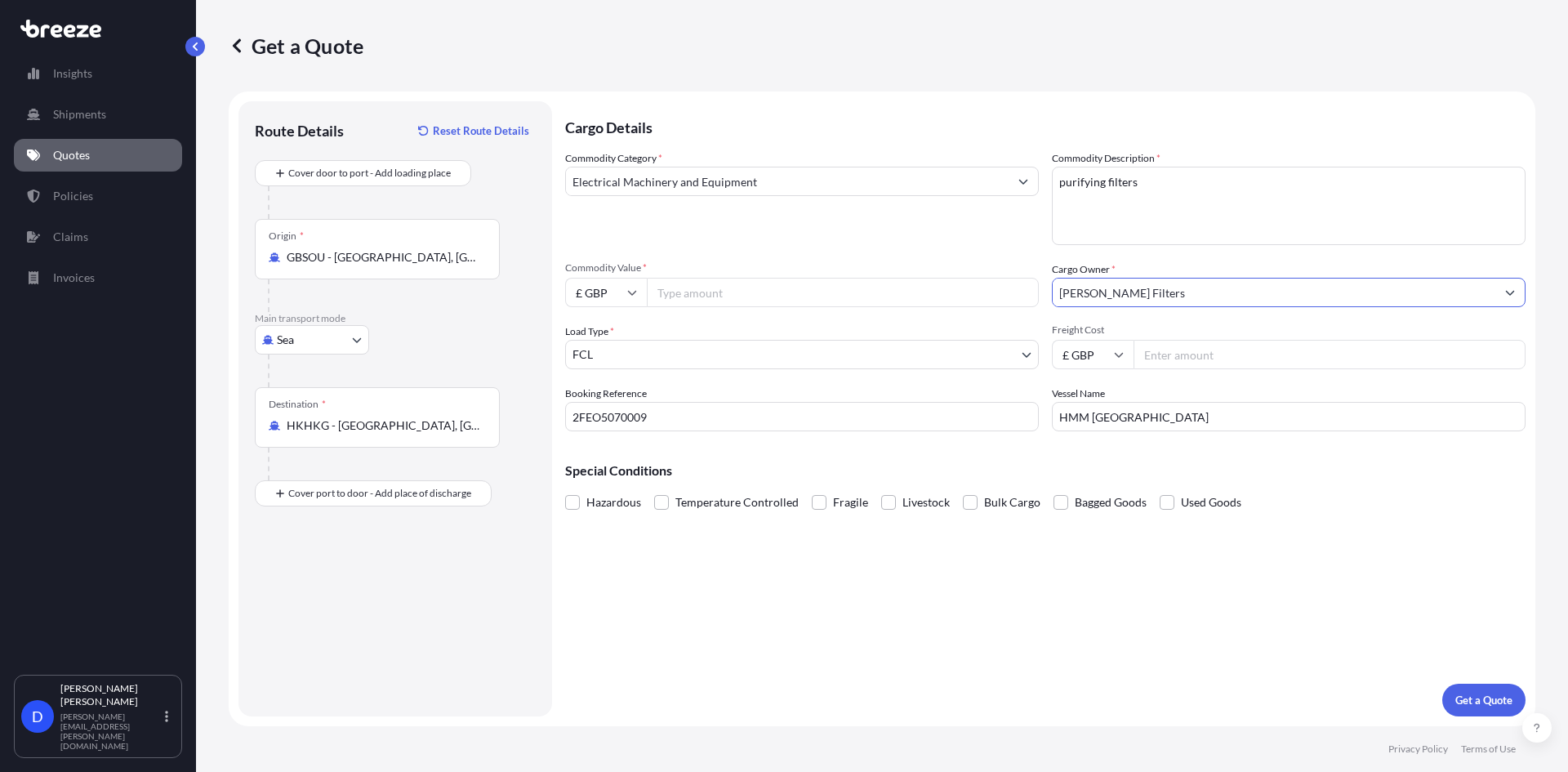
type input "[PERSON_NAME] Filters"
click at [1151, 590] on div "Cargo Details Commodity Category * Electrical Machinery and Equipment Commodity…" at bounding box center [1046, 409] width 960 height 615
drag, startPoint x: 1066, startPoint y: 181, endPoint x: 1005, endPoint y: 182, distance: 61.0
click at [1005, 182] on div "Commodity Category * Electrical Machinery and Equipment Commodity Description *…" at bounding box center [1046, 291] width 960 height 281
type textarea "Purifying filters"
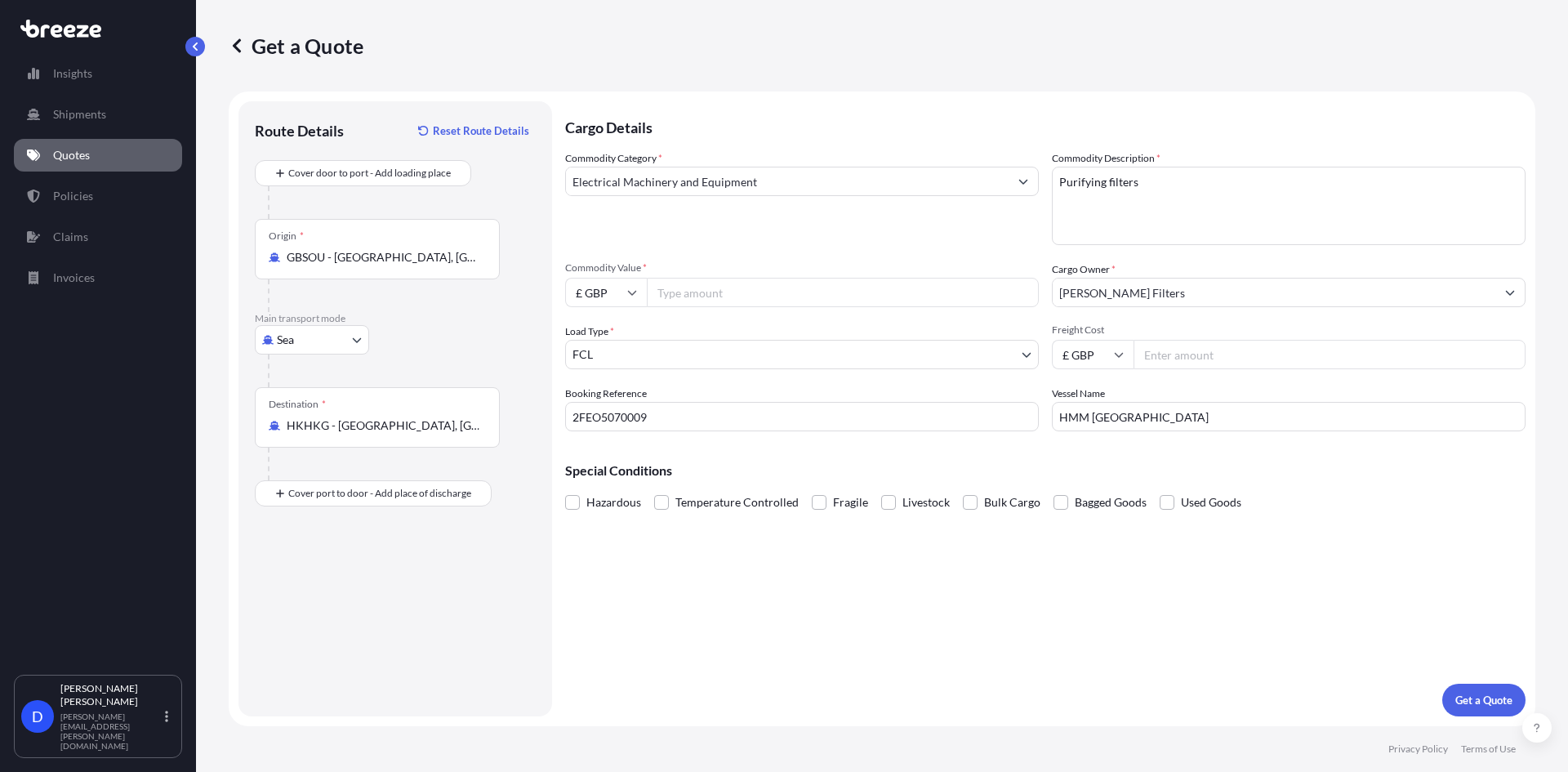
click at [982, 237] on div "Commodity Category * Electrical Machinery and Equipment" at bounding box center [802, 198] width 474 height 95
